Goal: Navigation & Orientation: Understand site structure

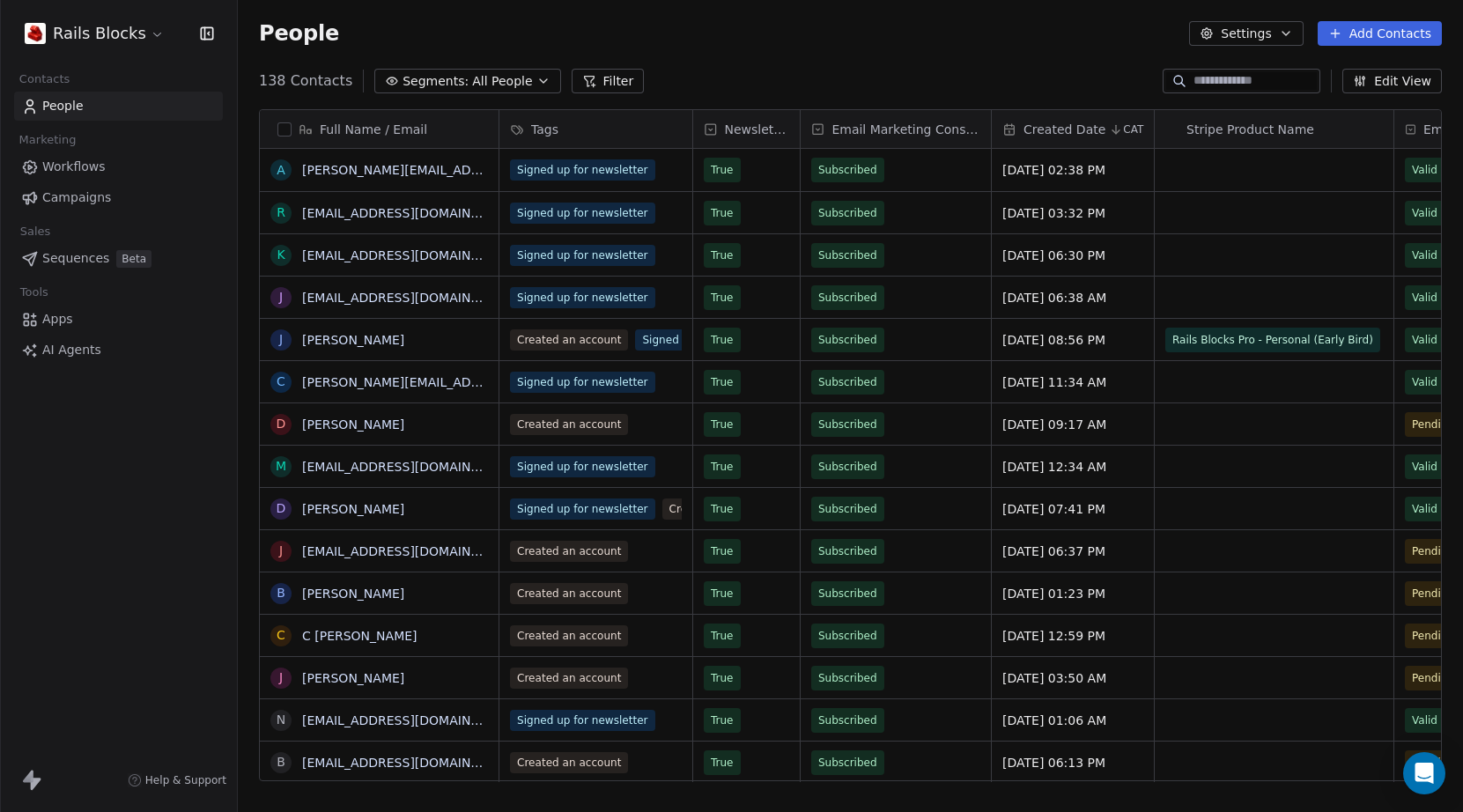
scroll to position [701, 1212]
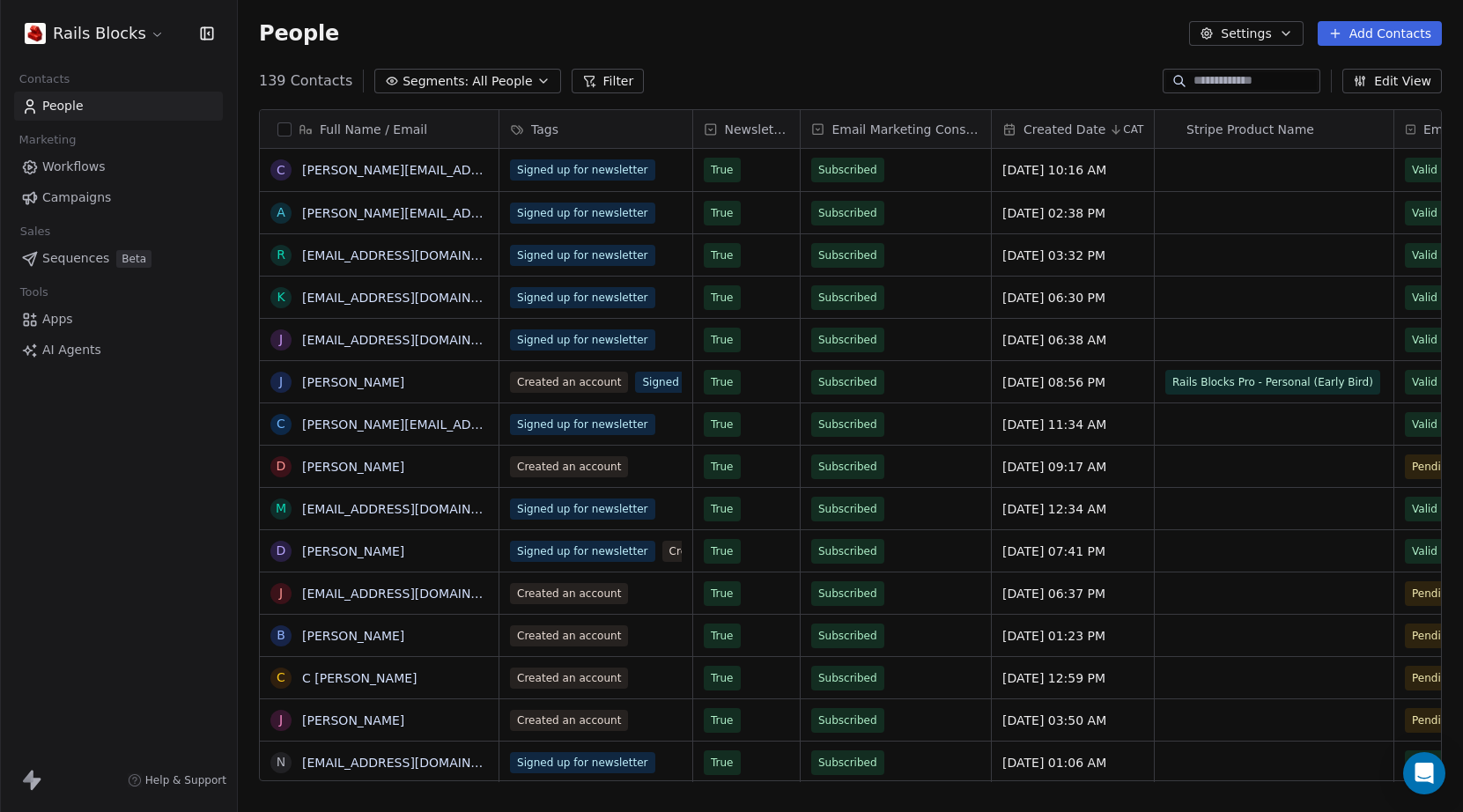
click at [116, 167] on link "Workflows" at bounding box center [118, 166] width 209 height 29
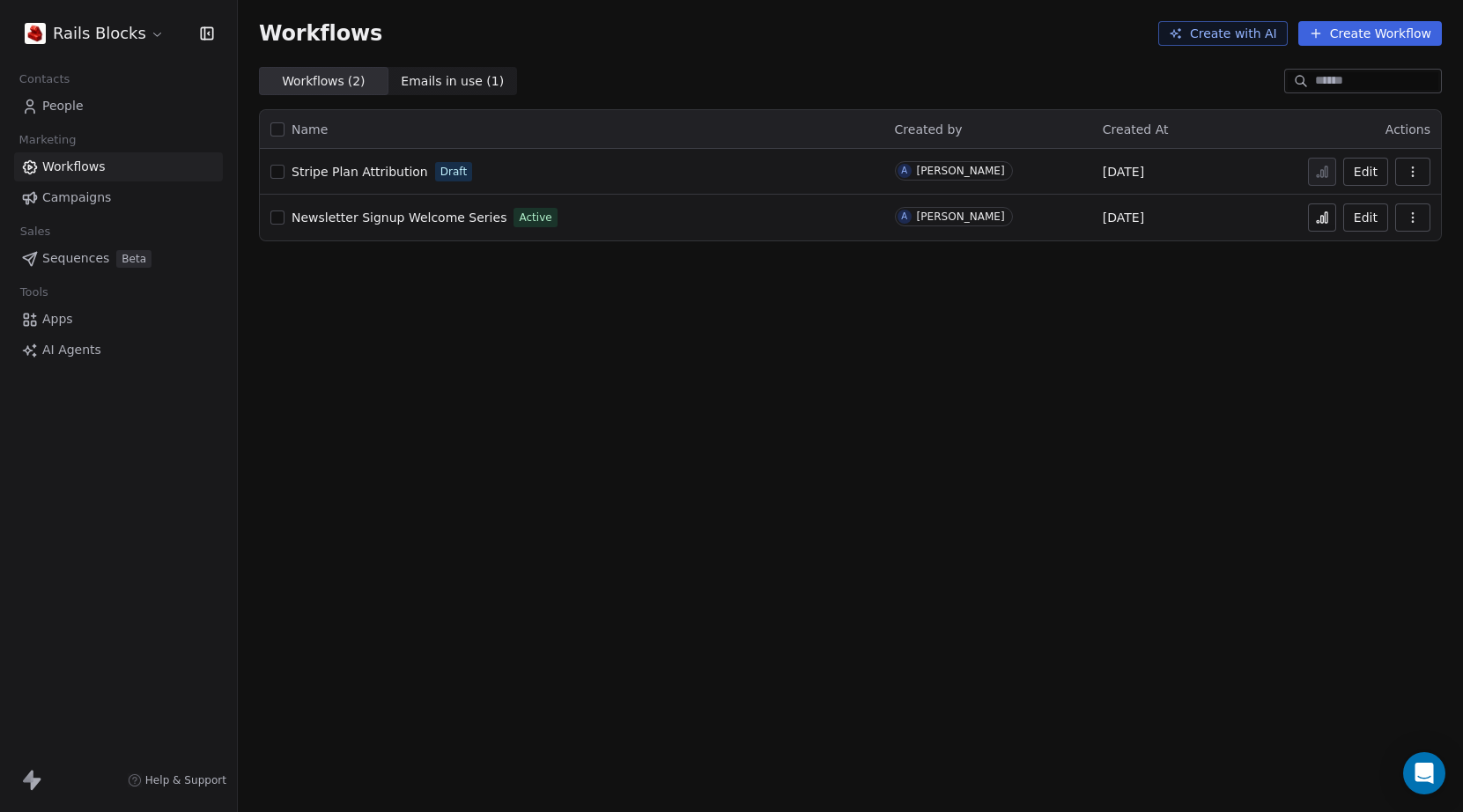
click at [79, 107] on span "People" at bounding box center [63, 106] width 41 height 18
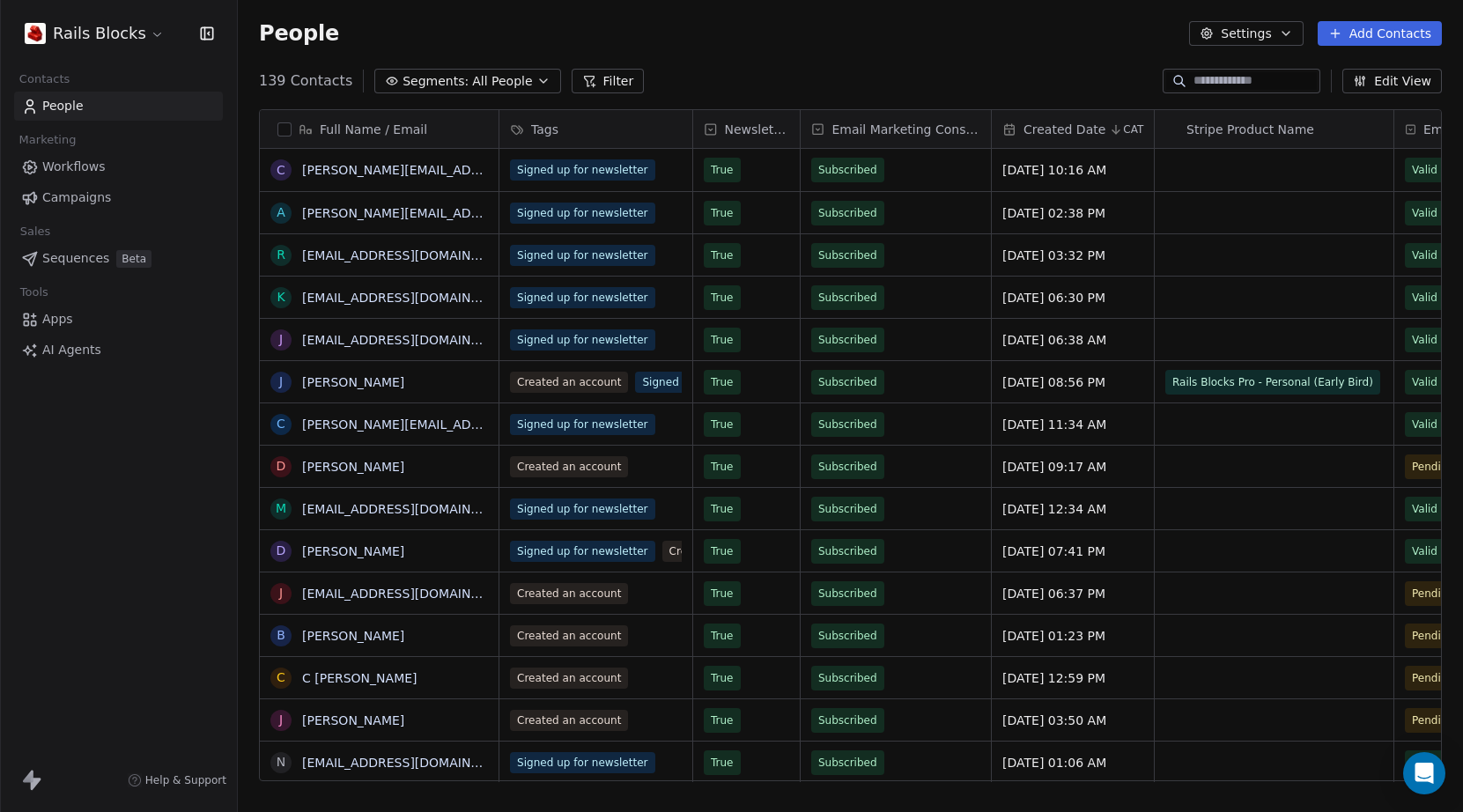
scroll to position [701, 1212]
click at [107, 198] on span "Campaigns" at bounding box center [76, 197] width 68 height 18
